Goal: Information Seeking & Learning: Learn about a topic

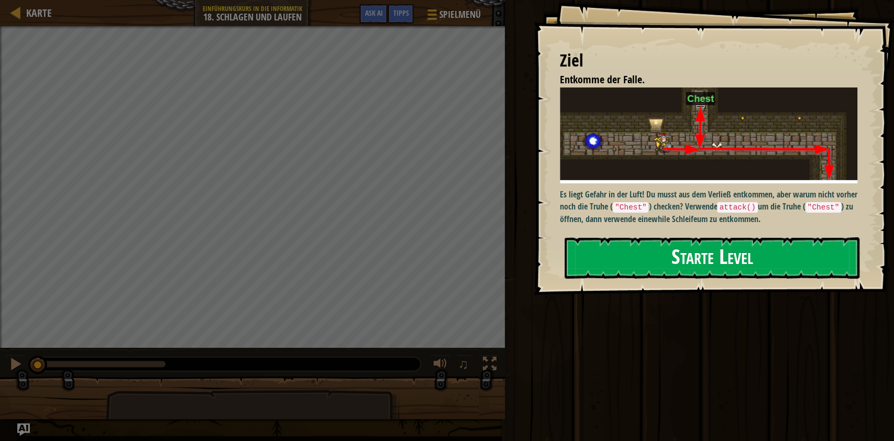
click at [718, 260] on button "Starte Level" at bounding box center [712, 257] width 295 height 41
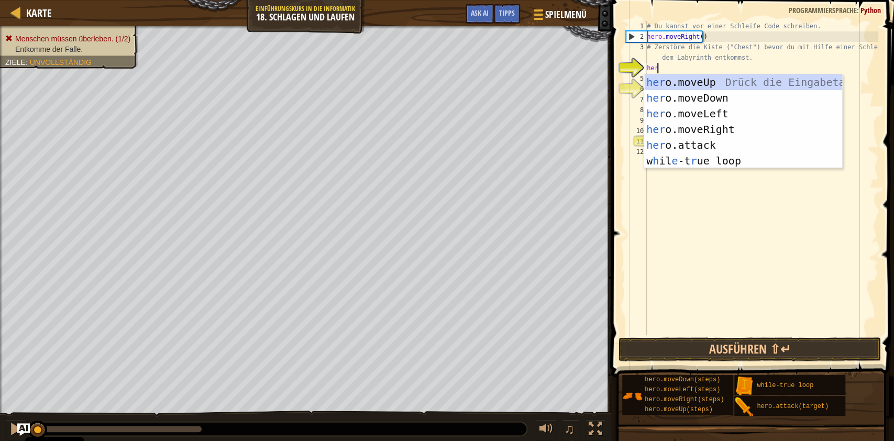
scroll to position [4, 0]
type textarea "hero"
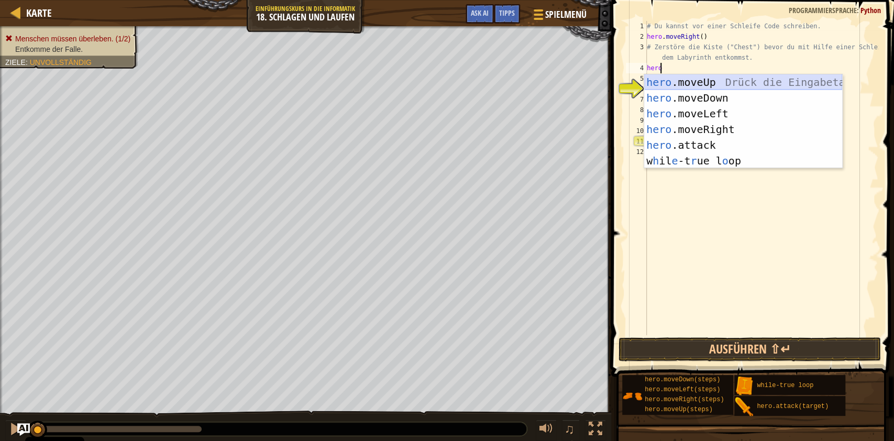
click at [714, 82] on div "hero .moveUp Drück die Eingabetaste hero .moveDown Drück die Eingabetaste hero …" at bounding box center [743, 137] width 198 height 126
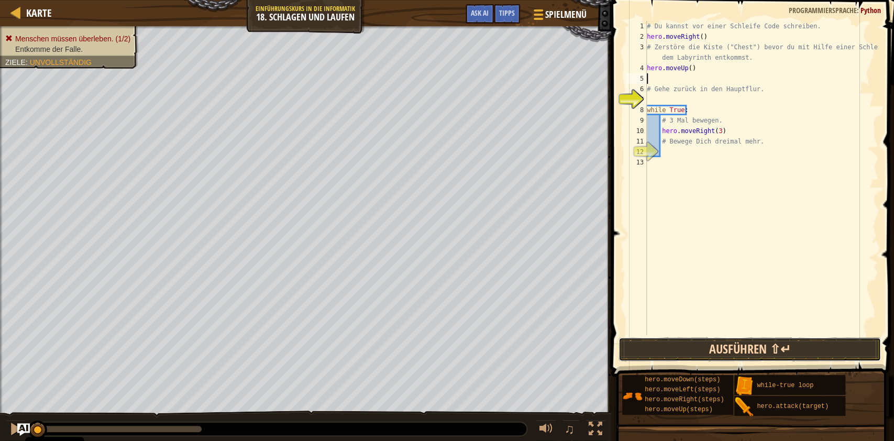
click at [755, 347] on button "Ausführen ⇧↵" at bounding box center [750, 349] width 262 height 24
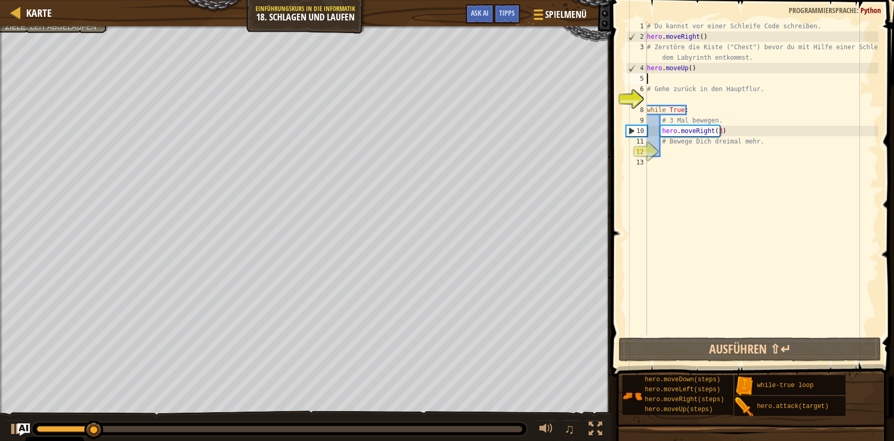
click at [663, 80] on div "# Du kannst vor einer Schleife Code schreiben. hero . moveRight ( ) # Zerstöre …" at bounding box center [762, 188] width 234 height 335
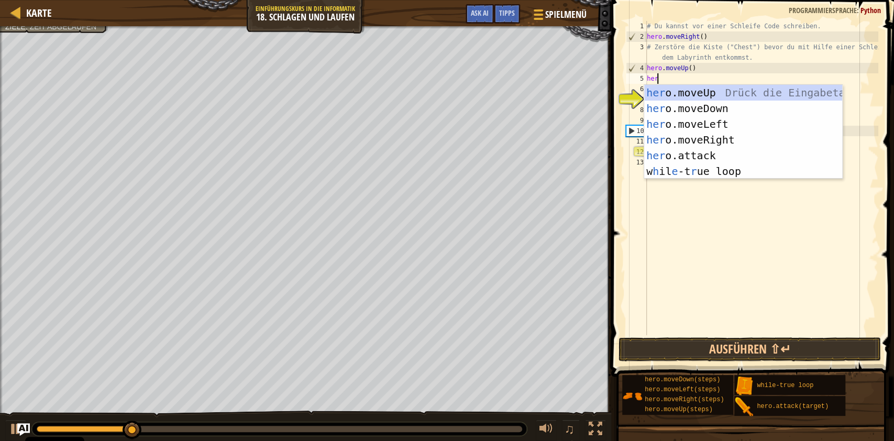
type textarea "her"
click at [679, 108] on div "her o.moveUp Drück die Eingabetaste her o.moveDown Drück die Eingabetaste her o…" at bounding box center [743, 148] width 198 height 126
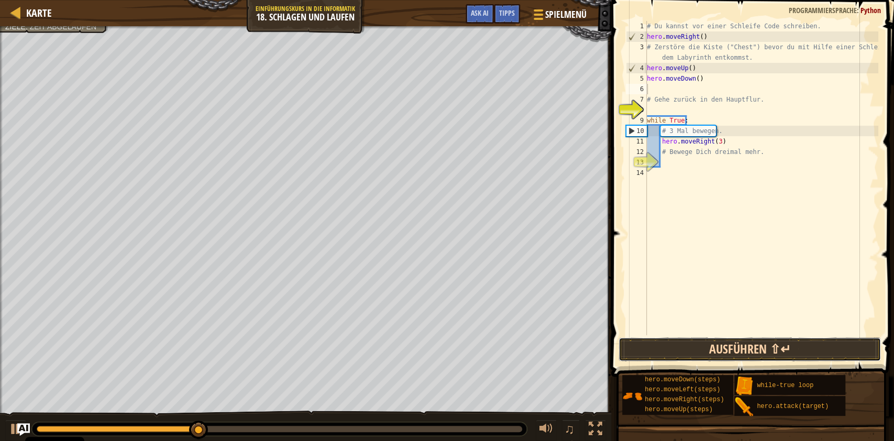
click at [708, 346] on button "Ausführen ⇧↵" at bounding box center [750, 349] width 262 height 24
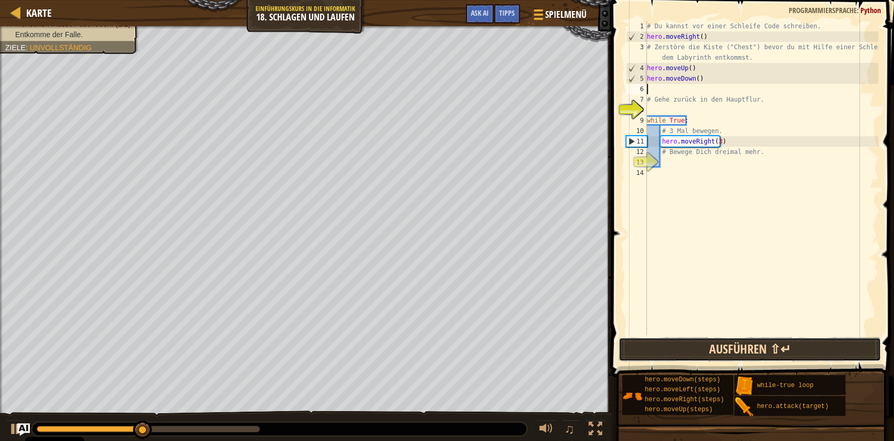
click at [719, 355] on button "Ausführen ⇧↵" at bounding box center [750, 349] width 262 height 24
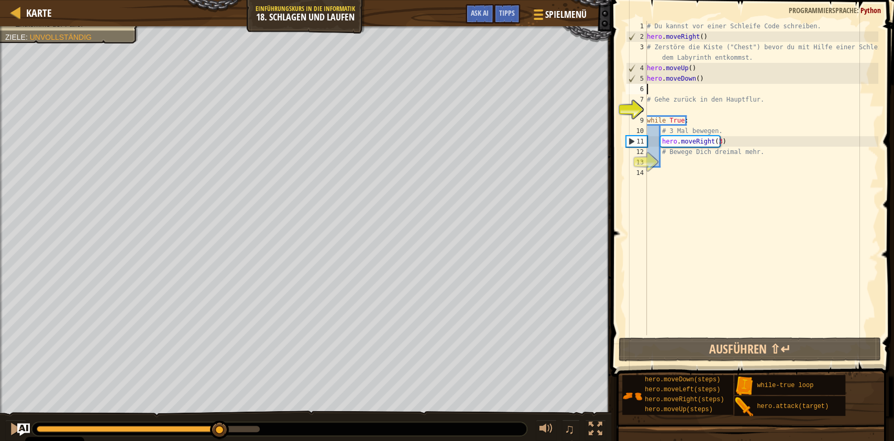
drag, startPoint x: 193, startPoint y: 430, endPoint x: 219, endPoint y: 424, distance: 27.2
click at [219, 424] on div at bounding box center [219, 430] width 19 height 19
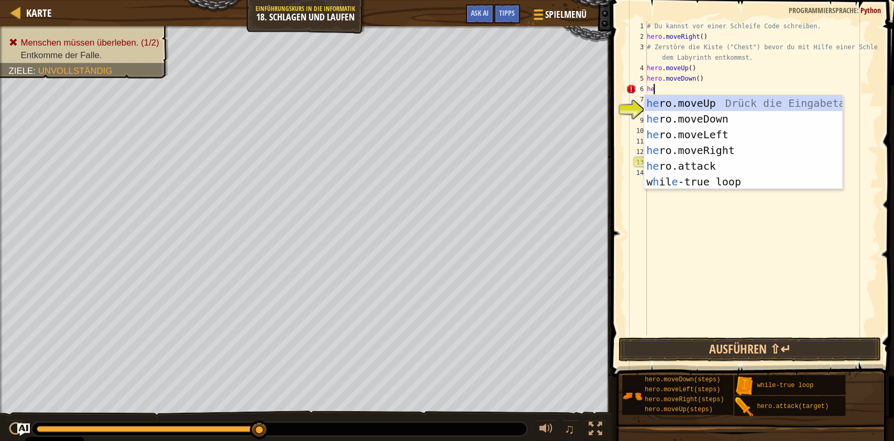
type textarea "h"
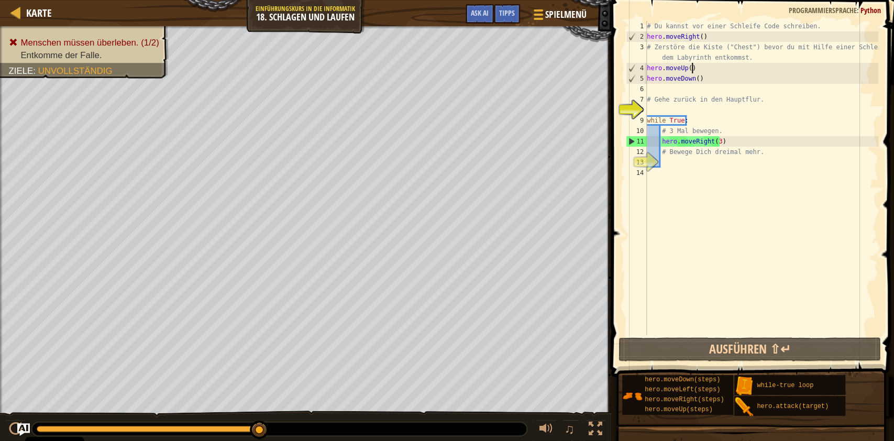
click at [700, 69] on div "# Du kannst vor einer Schleife Code schreiben. hero . moveRight ( ) # Zerstöre …" at bounding box center [762, 188] width 234 height 335
type textarea "hero.moveUp()"
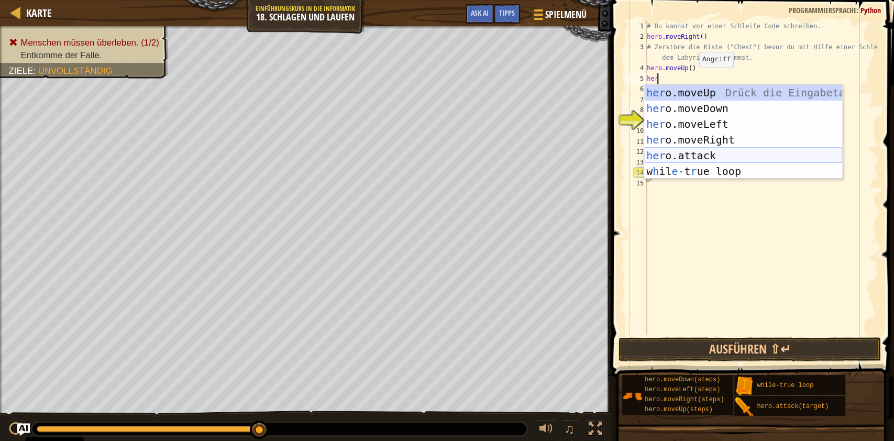
click at [673, 154] on div "her o.moveUp Drück die Eingabetaste her o.moveDown Drück die Eingabetaste her o…" at bounding box center [743, 148] width 198 height 126
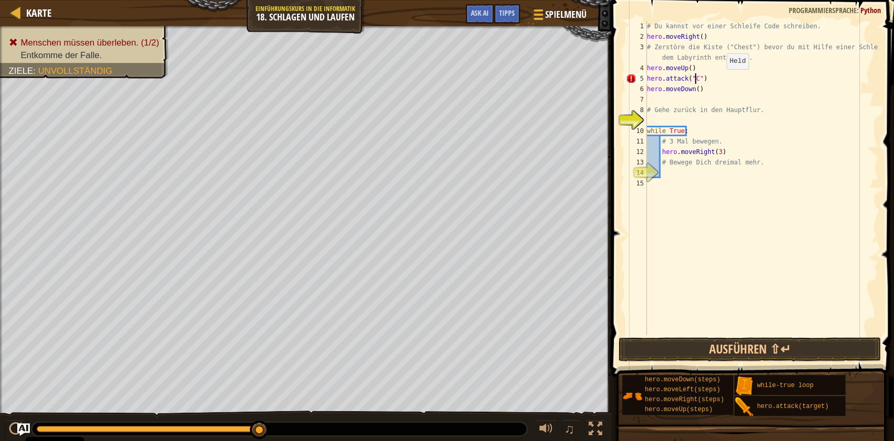
scroll to position [4, 4]
click at [825, 134] on div "# Du kannst vor einer Schleife Code schreiben. hero . moveRight ( ) # Zerstöre …" at bounding box center [762, 188] width 234 height 335
click at [728, 151] on div "# Du kannst vor einer Schleife Code schreiben. hero . moveRight ( ) # Zerstöre …" at bounding box center [762, 188] width 234 height 335
type textarea "hero.moveRight(3)"
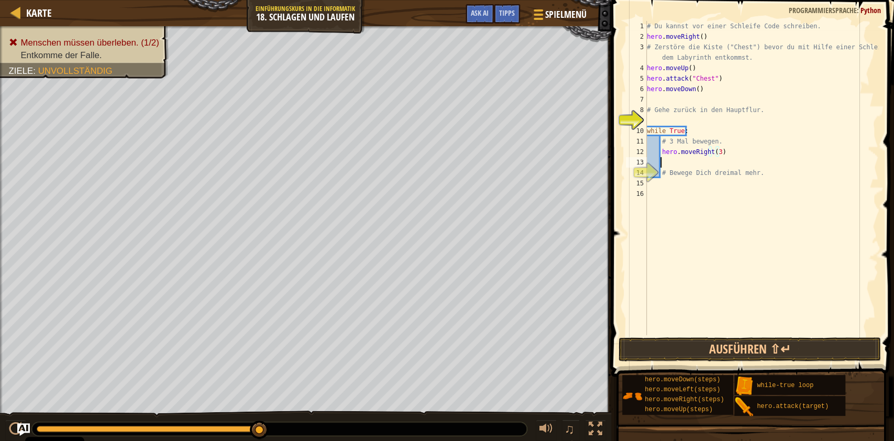
scroll to position [4, 1]
type textarea "her"
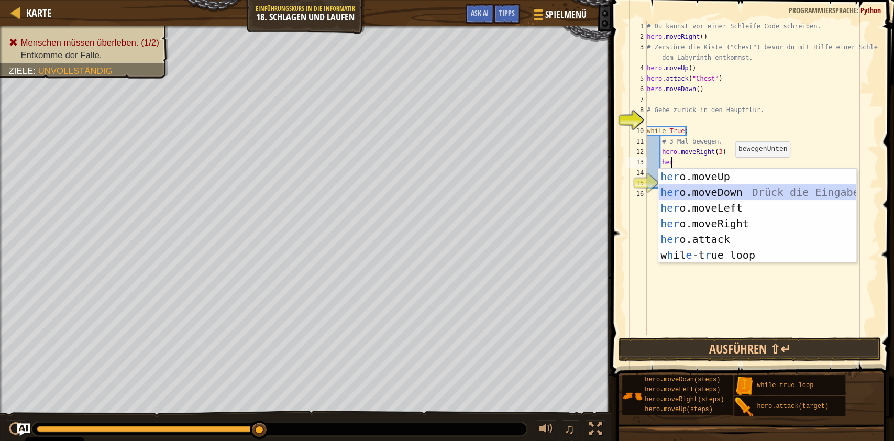
click at [729, 189] on div "her o.moveUp Drück die Eingabetaste her o.moveDown Drück die Eingabetaste her o…" at bounding box center [757, 232] width 198 height 126
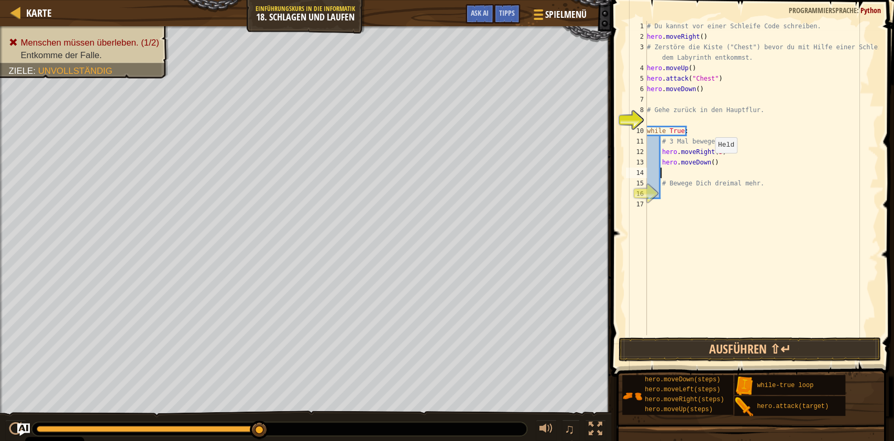
click at [710, 163] on div "# Du kannst vor einer Schleife Code schreiben. hero . moveRight ( ) # Zerstöre …" at bounding box center [762, 188] width 234 height 335
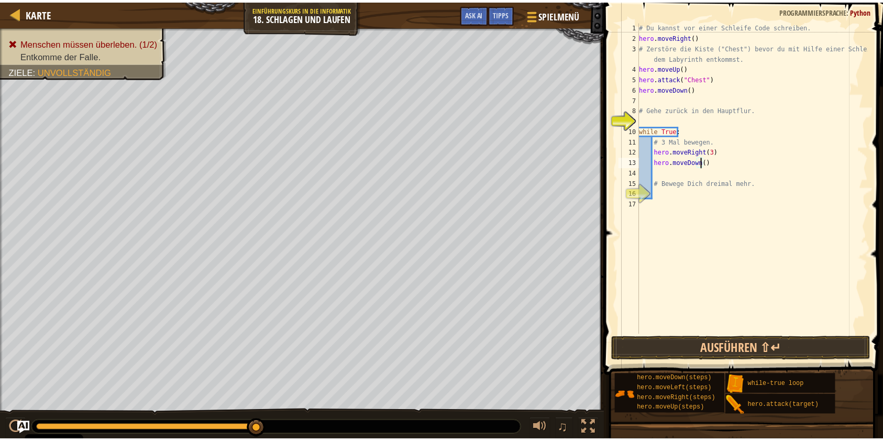
scroll to position [4, 5]
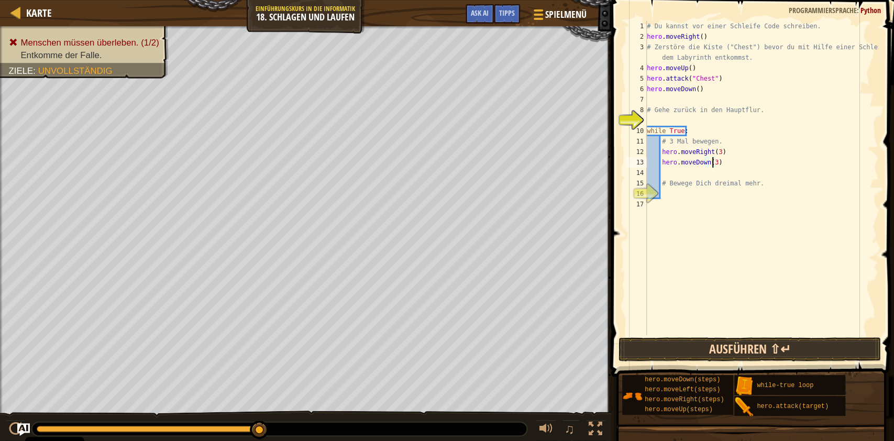
type textarea "hero.moveDown(3)"
click at [759, 349] on button "Ausführen ⇧↵" at bounding box center [750, 349] width 262 height 24
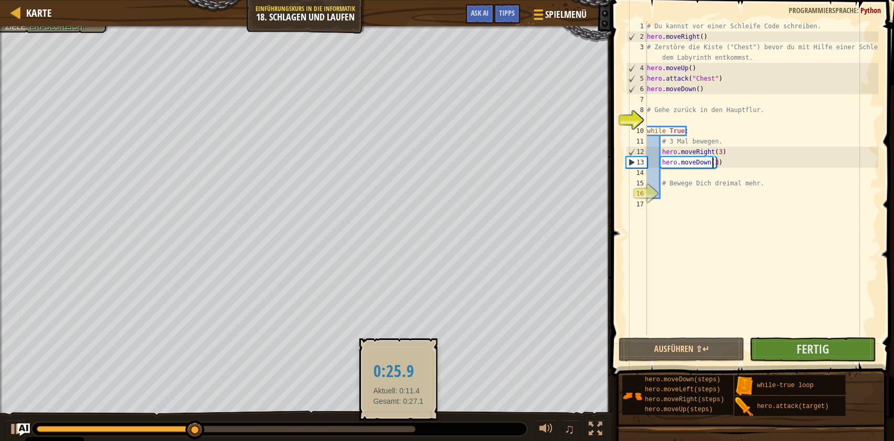
click at [398, 430] on div at bounding box center [226, 429] width 379 height 6
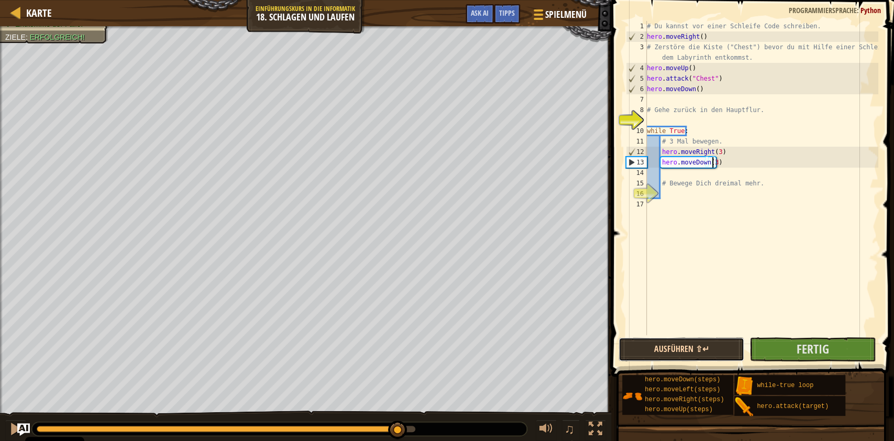
click at [697, 344] on button "Ausführen ⇧↵" at bounding box center [682, 349] width 126 height 24
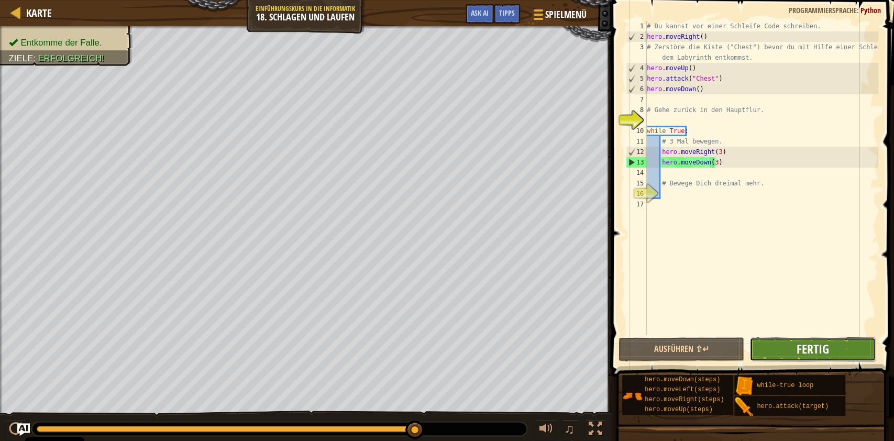
click at [803, 350] on span "Fertig" at bounding box center [812, 349] width 32 height 17
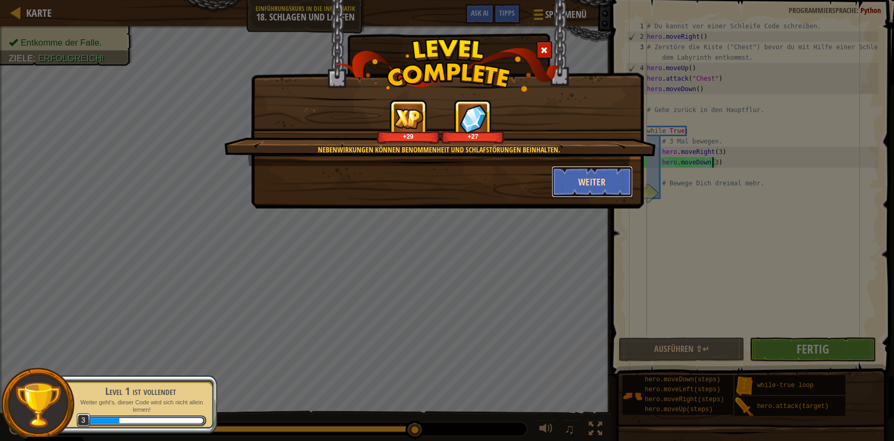
click at [593, 177] on button "Weiter" at bounding box center [592, 181] width 81 height 31
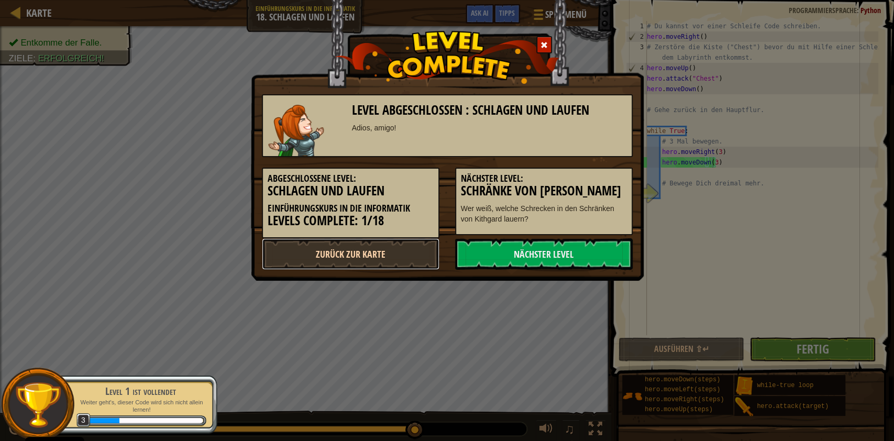
click at [342, 259] on link "Zurück zur Karte" at bounding box center [351, 253] width 178 height 31
select select "de-DE"
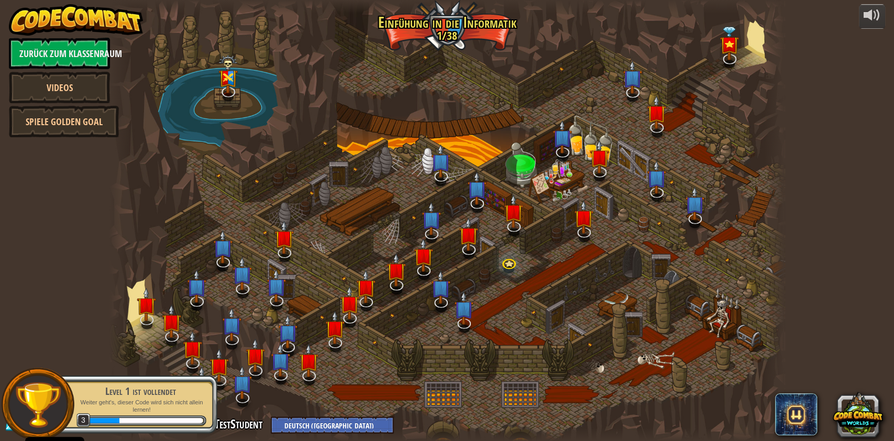
select select "de-DE"
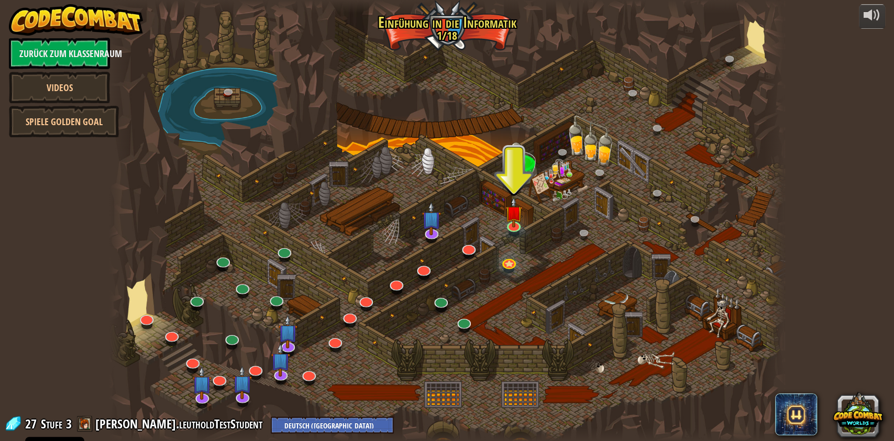
click at [58, 19] on img at bounding box center [76, 19] width 134 height 31
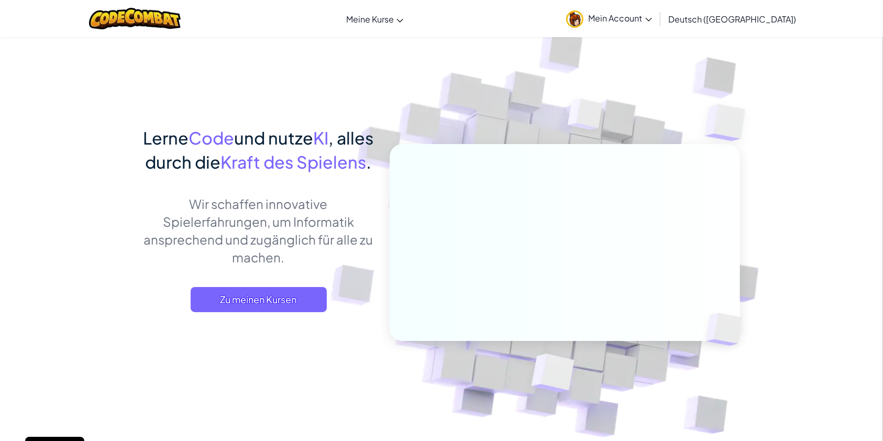
click at [652, 17] on span "Mein Account" at bounding box center [620, 18] width 63 height 11
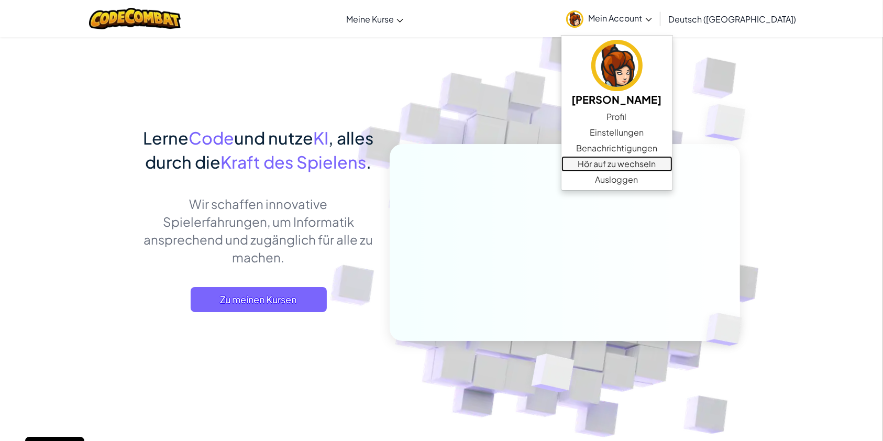
click at [645, 167] on link "Hör auf zu wechseln" at bounding box center [617, 164] width 111 height 16
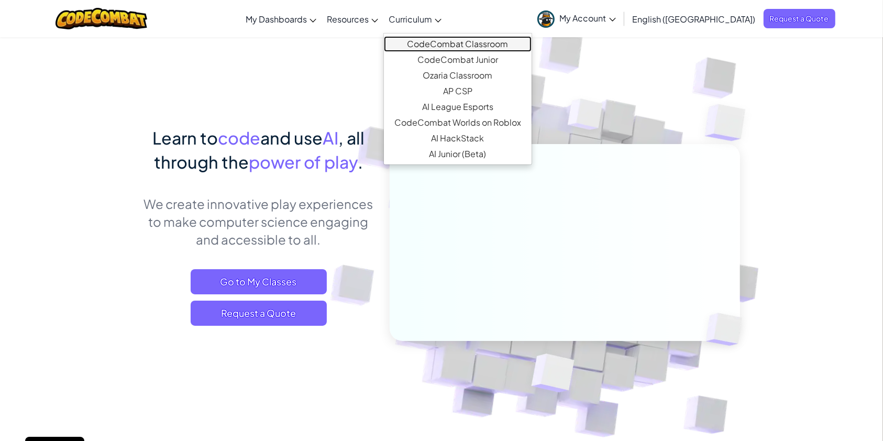
click at [486, 48] on link "CodeCombat Classroom" at bounding box center [458, 44] width 148 height 16
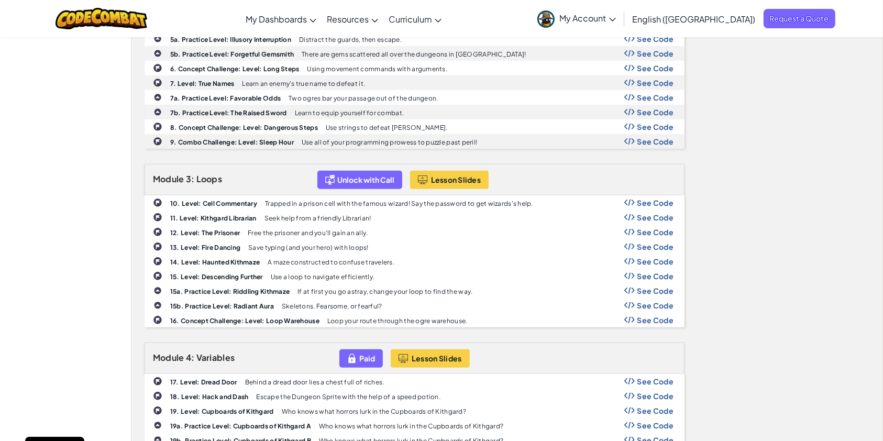
scroll to position [558, 0]
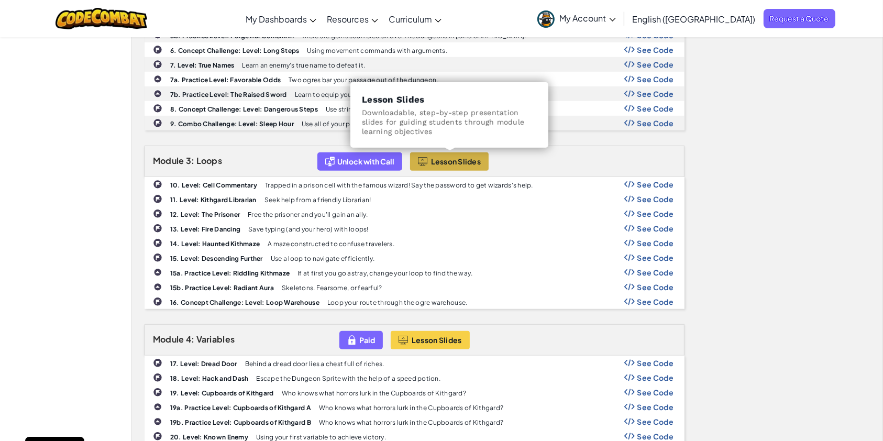
click at [451, 153] on button "Lesson Slides" at bounding box center [449, 161] width 79 height 18
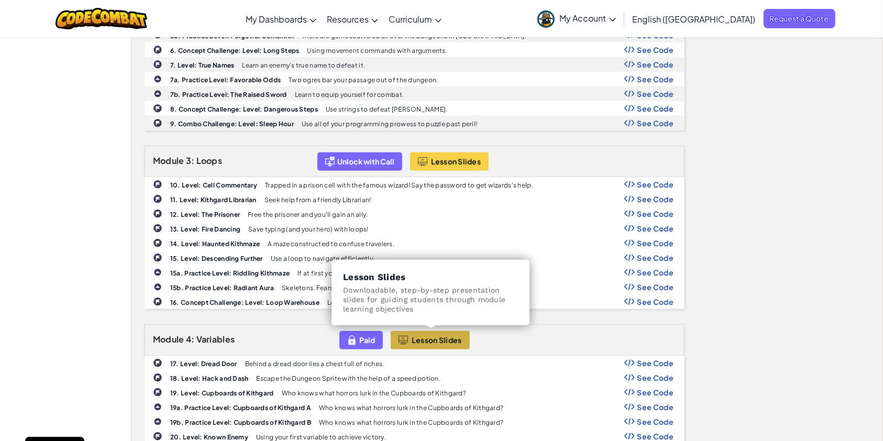
click at [440, 336] on span "Lesson Slides" at bounding box center [437, 340] width 50 height 8
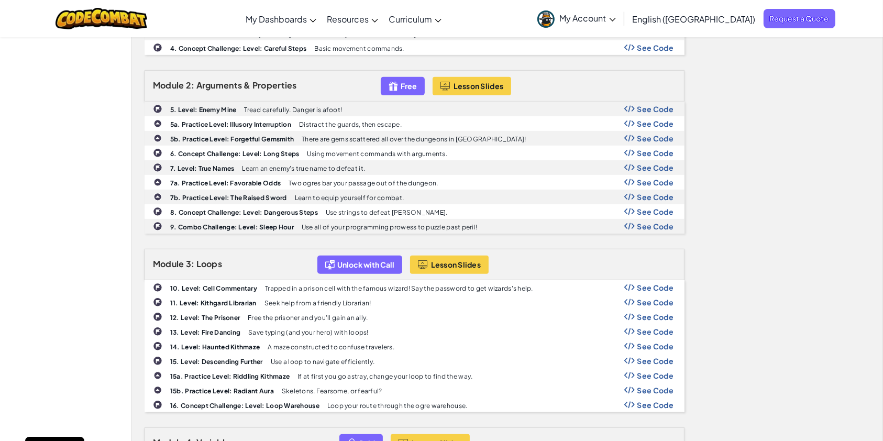
scroll to position [279, 0]
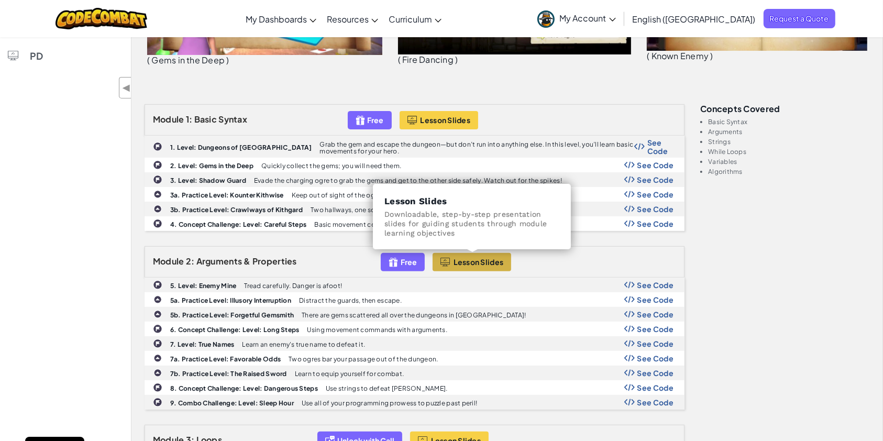
click at [453, 262] on button "Lesson Slides" at bounding box center [472, 262] width 79 height 18
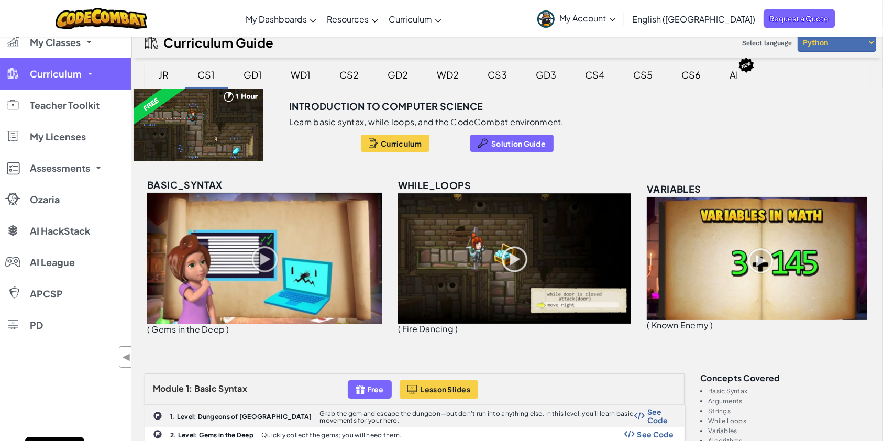
scroll to position [0, 0]
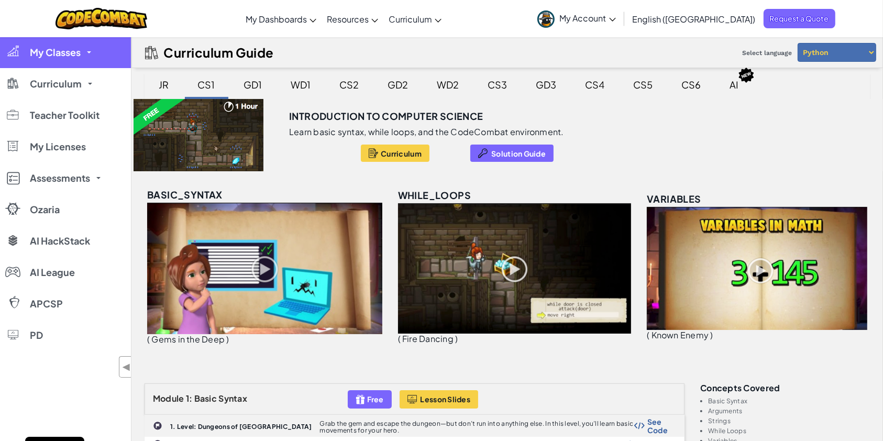
click at [62, 55] on span "My Classes" at bounding box center [55, 52] width 51 height 9
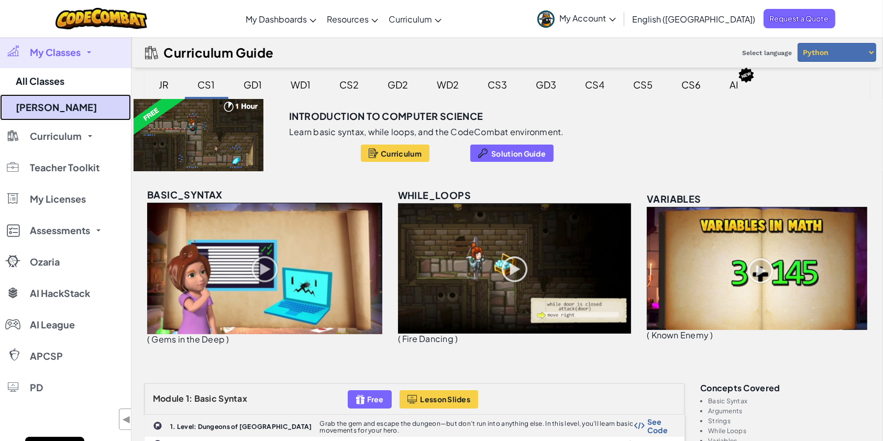
click at [36, 109] on link "MIZ Leutl" at bounding box center [65, 107] width 131 height 26
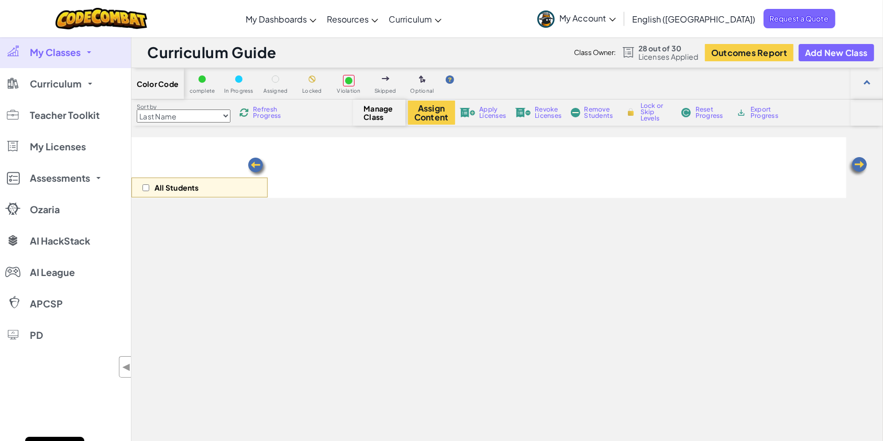
select select "560f1a9f22961295f9427742"
